Goal: Use online tool/utility: Utilize a website feature to perform a specific function

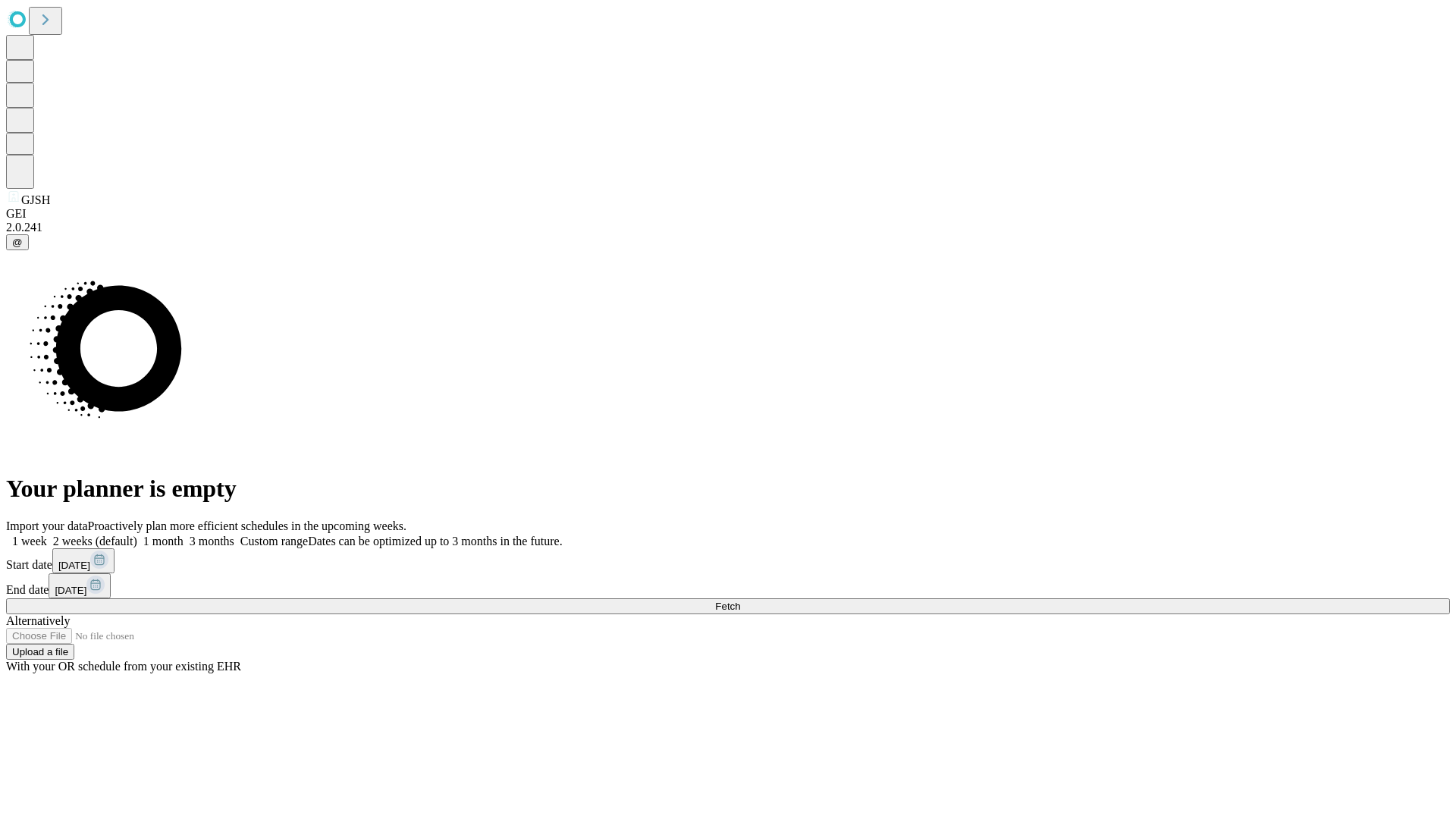
click at [740, 601] on span "Fetch" at bounding box center [728, 606] width 25 height 12
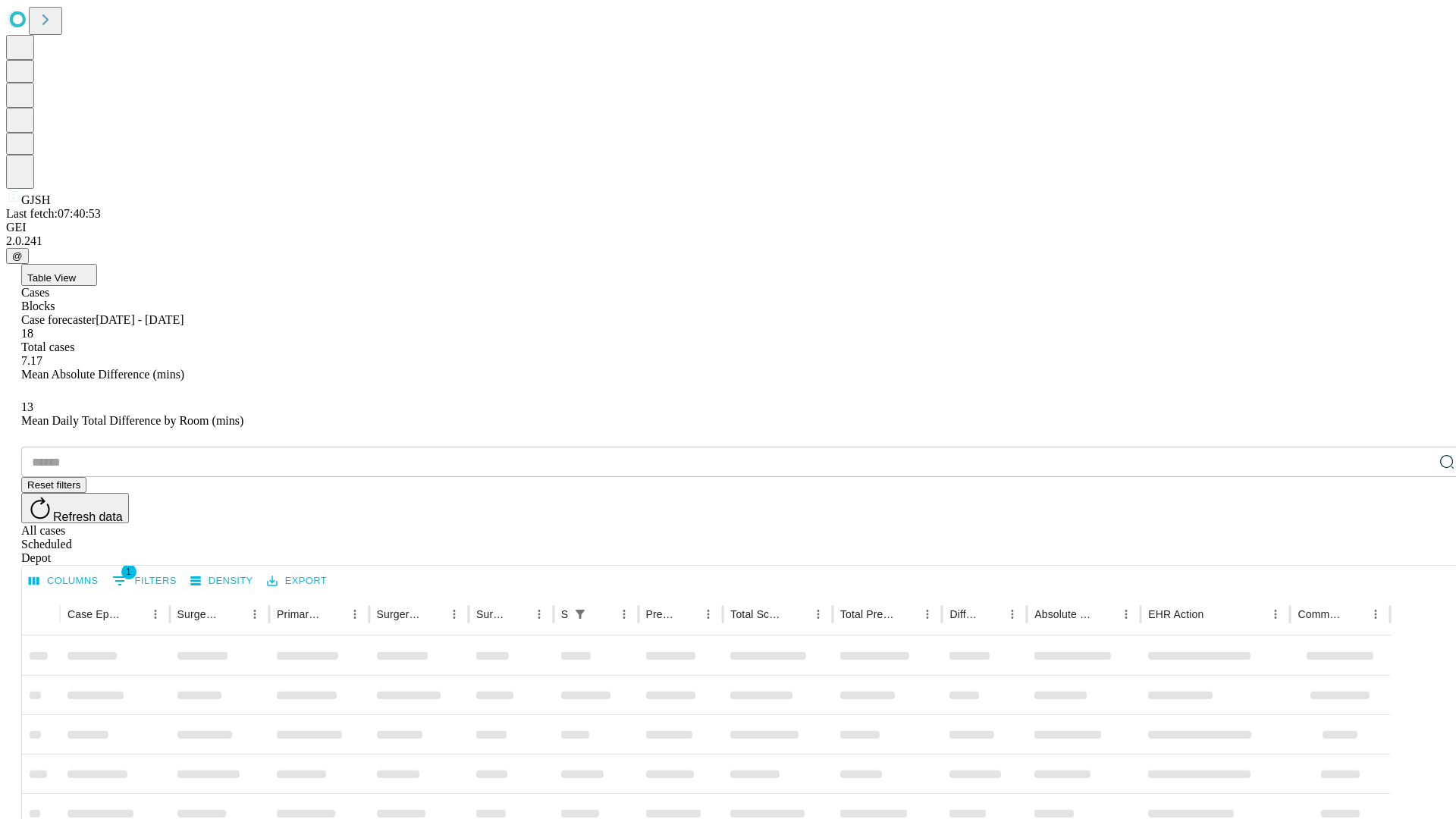
click at [76, 272] on span "Table View" at bounding box center [52, 278] width 48 height 12
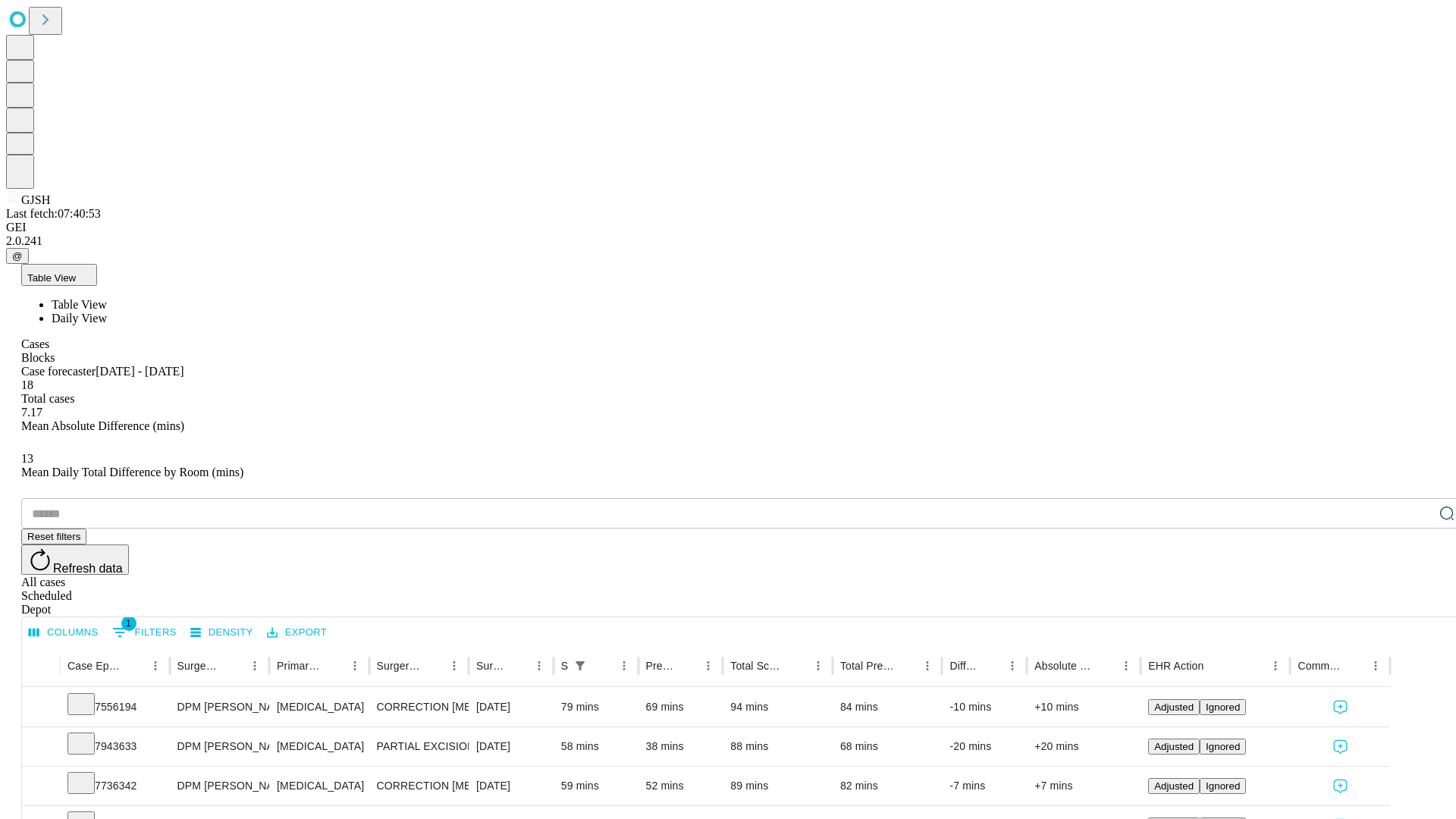
click at [107, 312] on span "Daily View" at bounding box center [79, 318] width 55 height 13
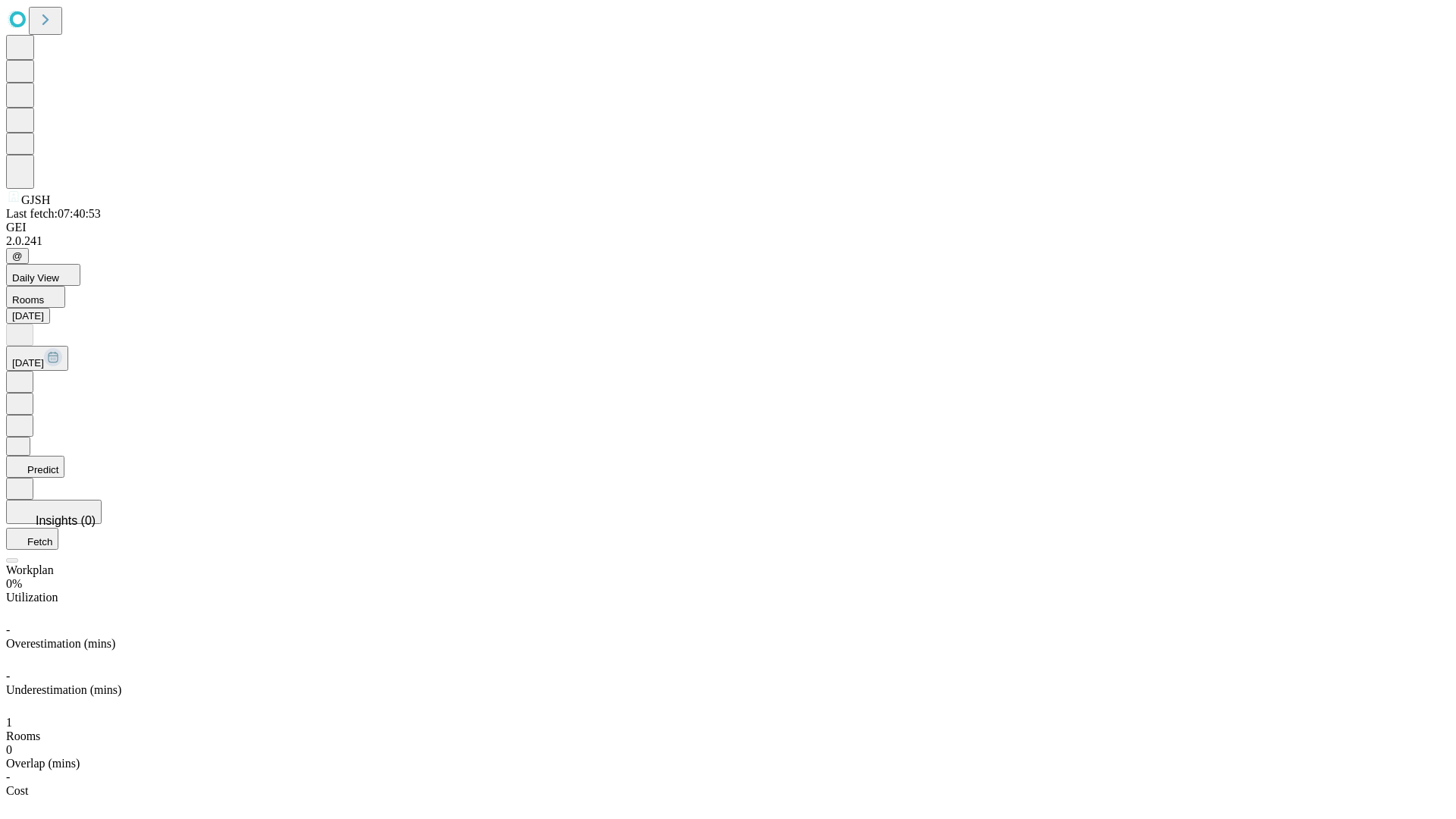
click at [64, 455] on button "Predict" at bounding box center [35, 466] width 58 height 22
